Goal: Check status: Check status

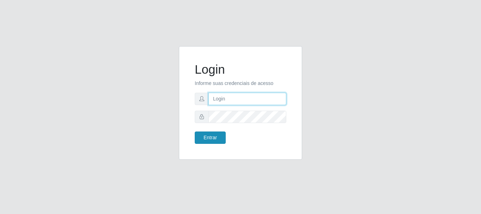
type input "caio@B1"
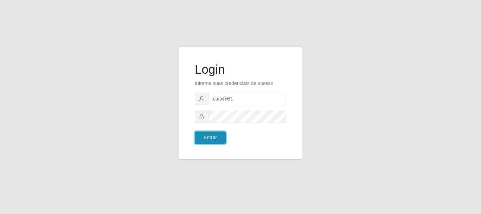
click at [205, 139] on button "Entrar" at bounding box center [210, 137] width 31 height 12
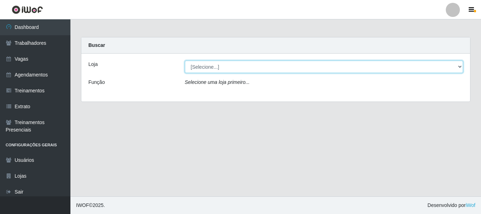
click at [258, 67] on select "[Selecione...] Bemais Supermercados - B1 [GEOGRAPHIC_DATA]" at bounding box center [324, 67] width 279 height 12
select select "403"
click at [185, 61] on select "[Selecione...] Bemais Supermercados - B1 [GEOGRAPHIC_DATA]" at bounding box center [324, 67] width 279 height 12
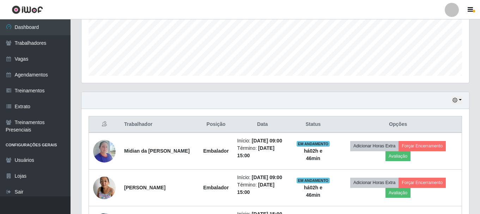
scroll to position [282, 0]
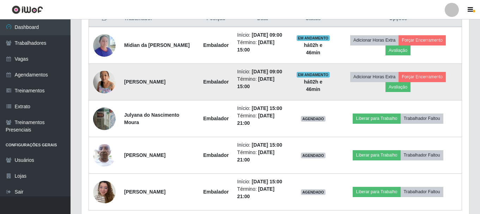
click at [112, 76] on img at bounding box center [104, 82] width 23 height 30
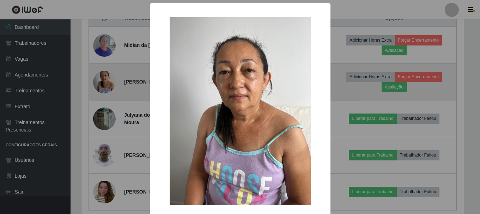
scroll to position [146, 384]
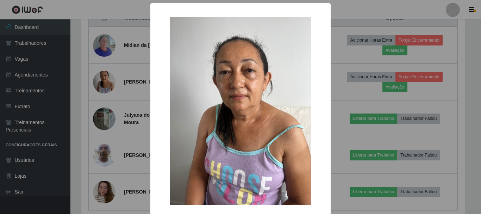
click at [105, 79] on div "× OK Cancel" at bounding box center [240, 107] width 481 height 214
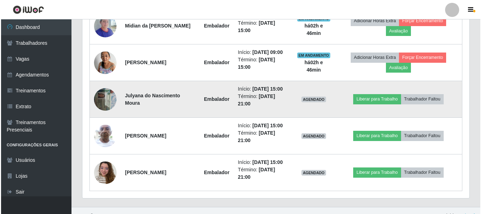
scroll to position [312, 0]
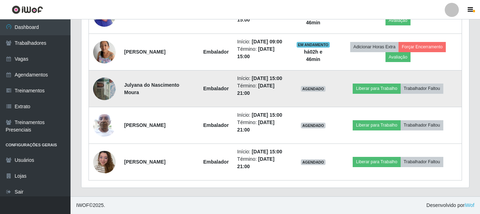
click at [104, 124] on img at bounding box center [104, 125] width 23 height 30
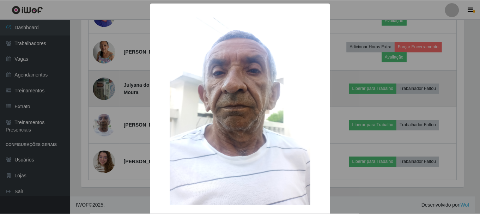
scroll to position [146, 384]
click at [104, 124] on div "× OK Cancel" at bounding box center [240, 107] width 481 height 214
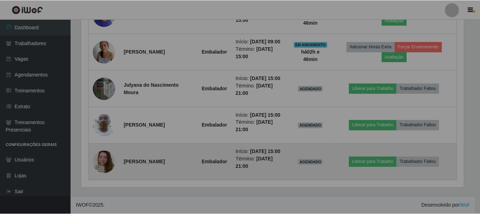
scroll to position [146, 387]
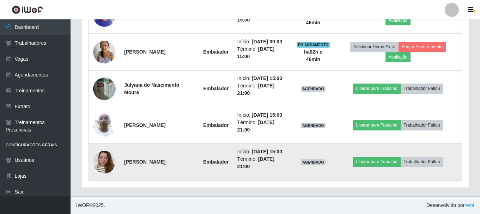
click at [103, 161] on img at bounding box center [104, 162] width 23 height 30
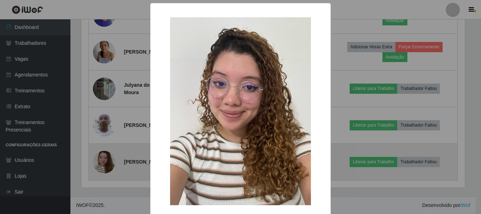
click at [103, 161] on div "× OK Cancel" at bounding box center [240, 107] width 481 height 214
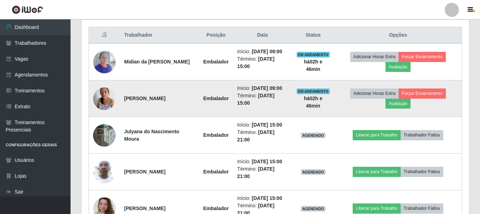
scroll to position [171, 0]
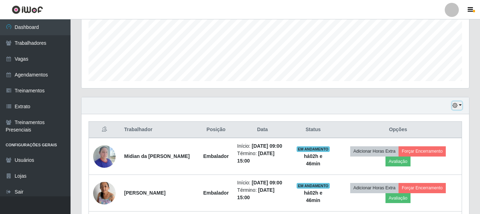
click at [458, 108] on button "button" at bounding box center [457, 105] width 10 height 8
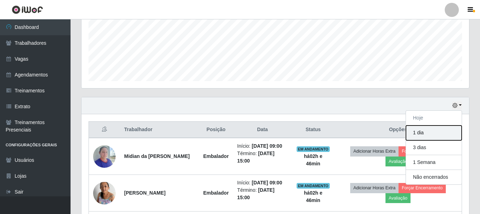
click at [417, 134] on button "1 dia" at bounding box center [434, 132] width 56 height 15
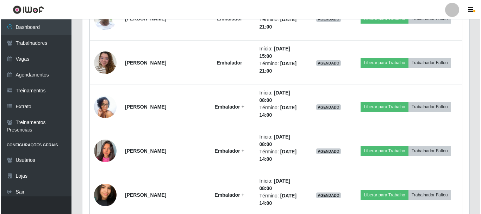
scroll to position [453, 0]
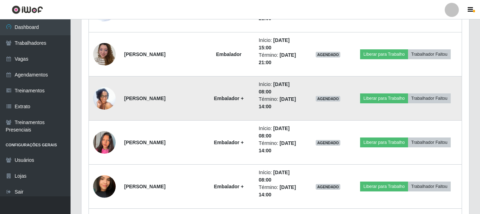
click at [103, 98] on img at bounding box center [104, 98] width 23 height 50
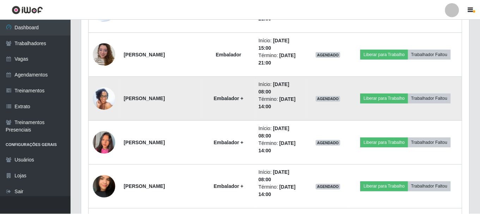
scroll to position [146, 384]
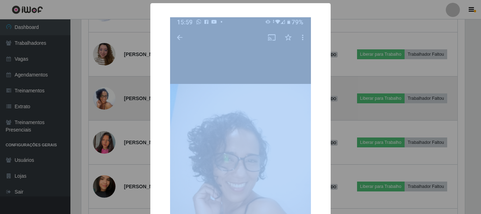
click at [103, 98] on div "× OK Cancel" at bounding box center [240, 107] width 481 height 214
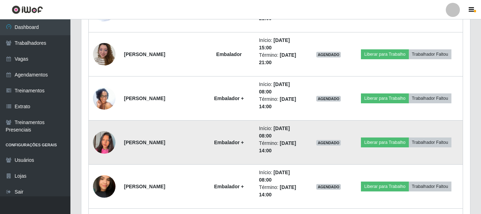
scroll to position [146, 387]
click at [101, 144] on img at bounding box center [104, 142] width 23 height 40
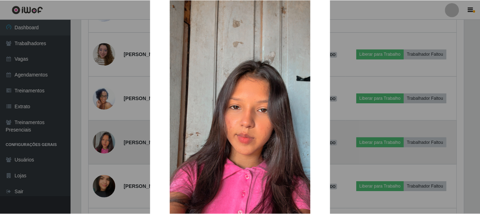
scroll to position [35, 0]
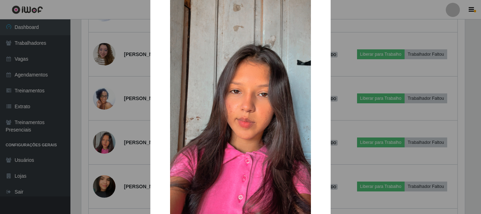
click at [102, 143] on div "× OK Cancel" at bounding box center [240, 107] width 481 height 214
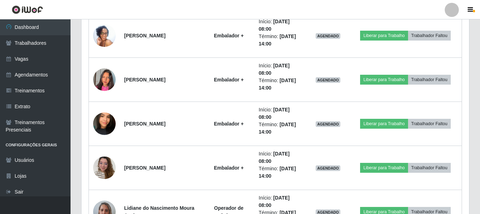
scroll to position [523, 0]
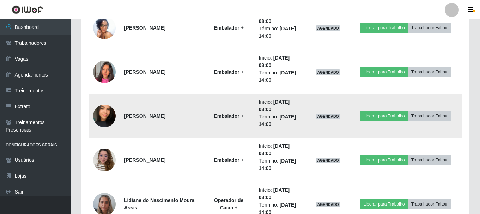
click at [108, 113] on img at bounding box center [104, 116] width 23 height 40
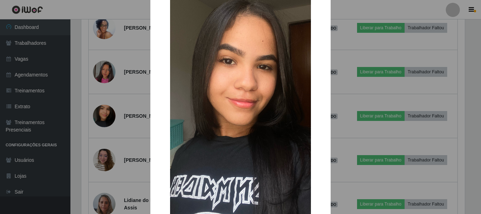
click at [104, 109] on div "× OK Cancel" at bounding box center [240, 107] width 481 height 214
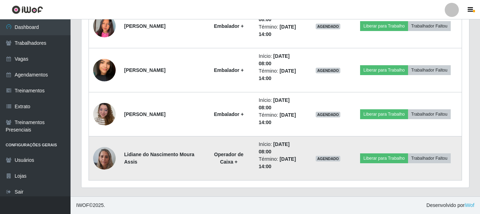
click at [109, 159] on img at bounding box center [104, 158] width 23 height 30
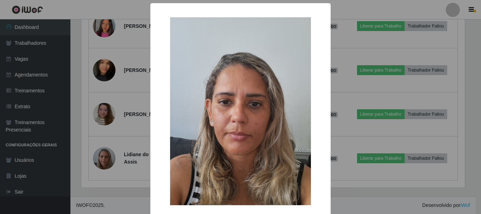
click at [109, 159] on div "× OK Cancel" at bounding box center [240, 107] width 481 height 214
